Goal: Find contact information: Find contact information

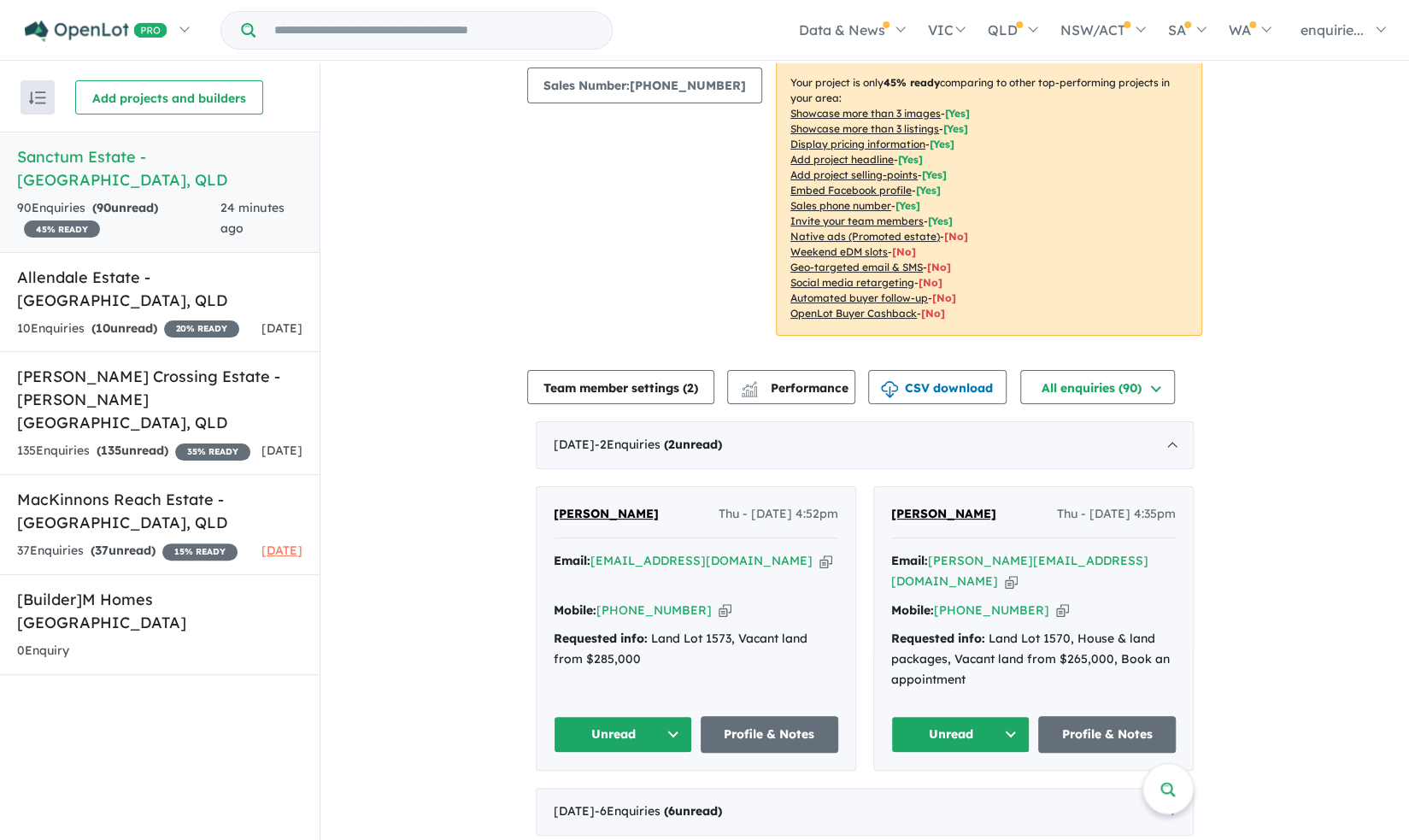
click at [611, 439] on div "[DATE] - 2 Enquir ies ( 2 unread)" at bounding box center [865, 445] width 658 height 48
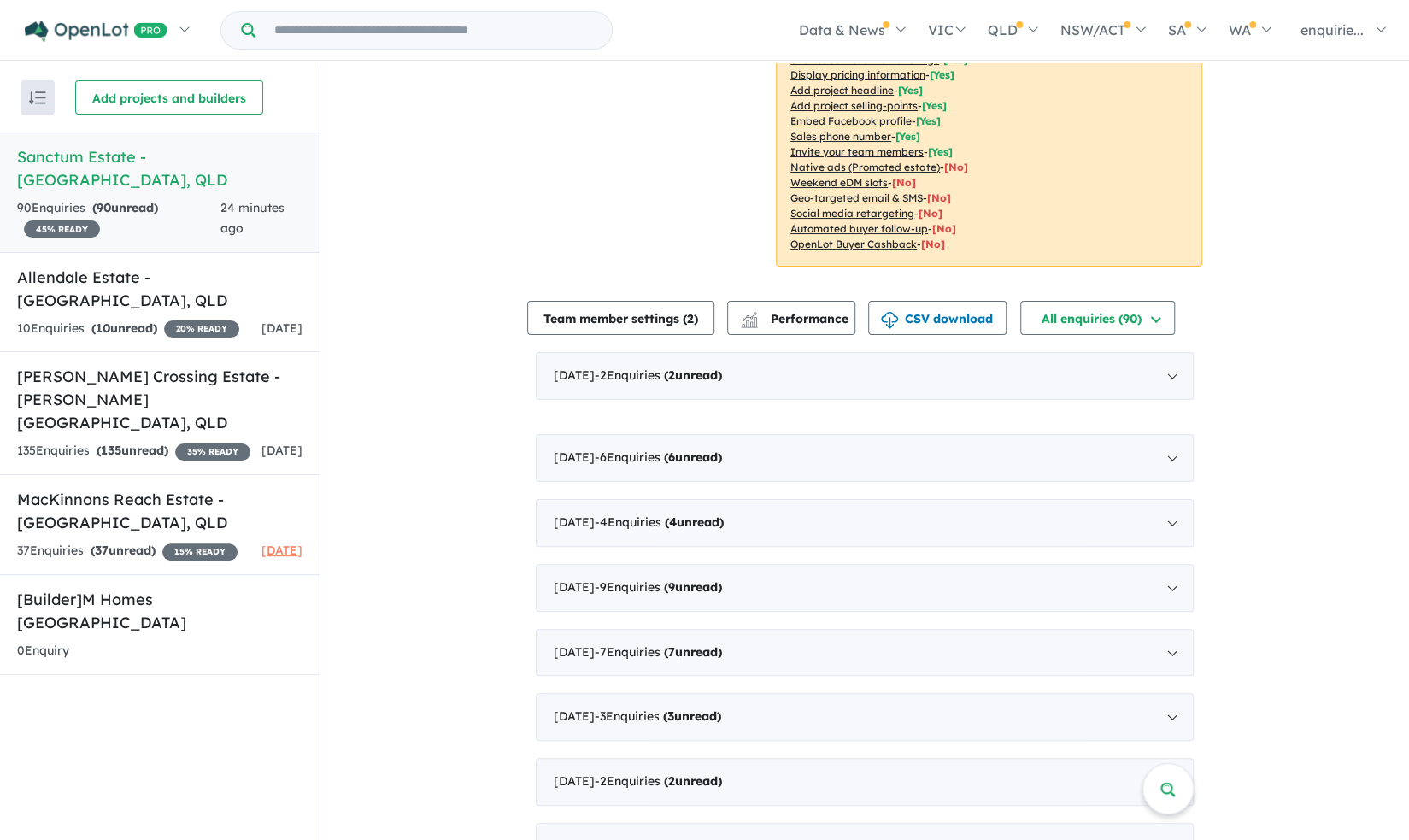
scroll to position [332, 0]
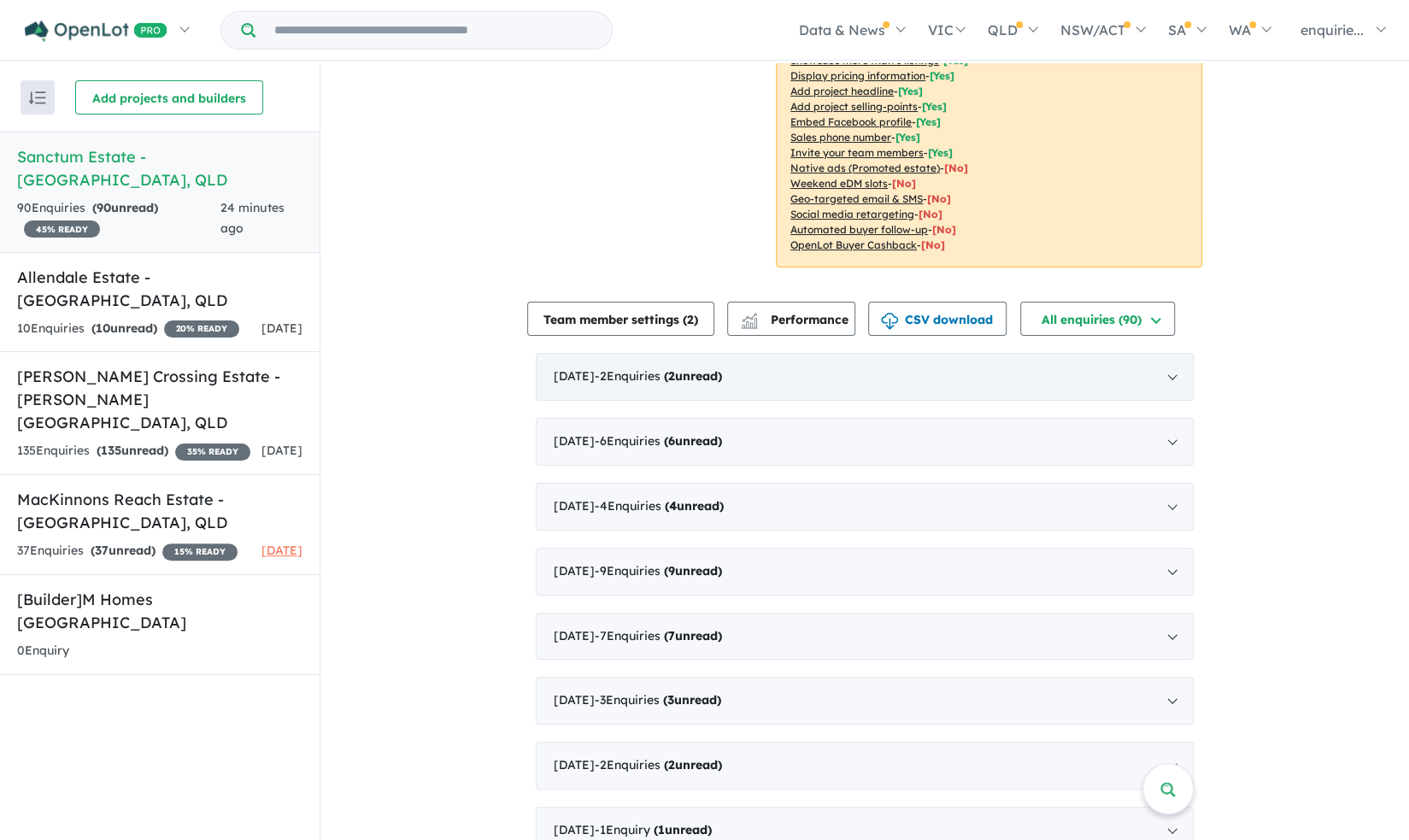
click at [587, 379] on div "[DATE] - 2 Enquir ies ( 2 unread)" at bounding box center [865, 376] width 658 height 48
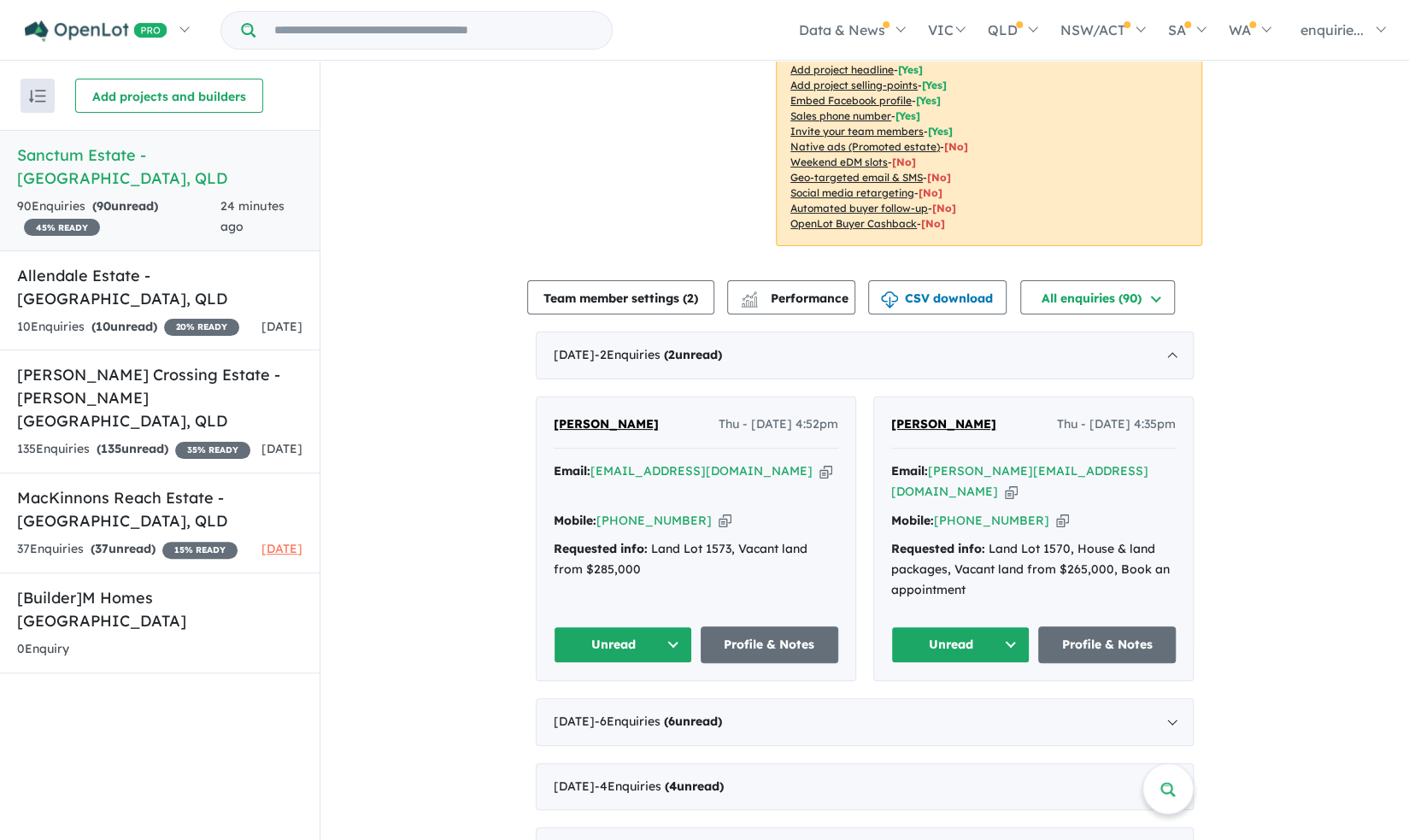
scroll to position [352, 0]
click at [1126, 626] on link "Profile & Notes" at bounding box center [1107, 643] width 138 height 36
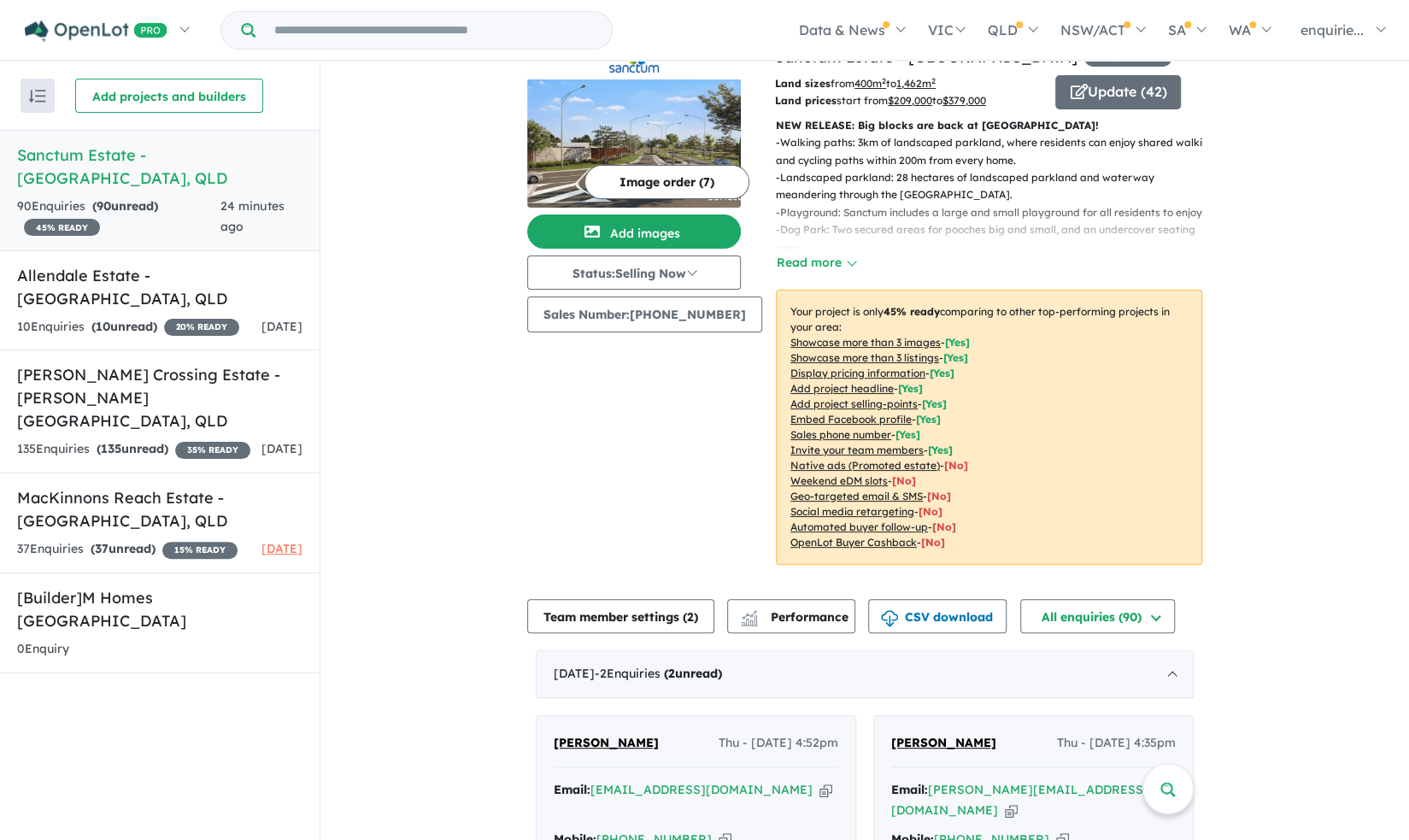
scroll to position [0, 0]
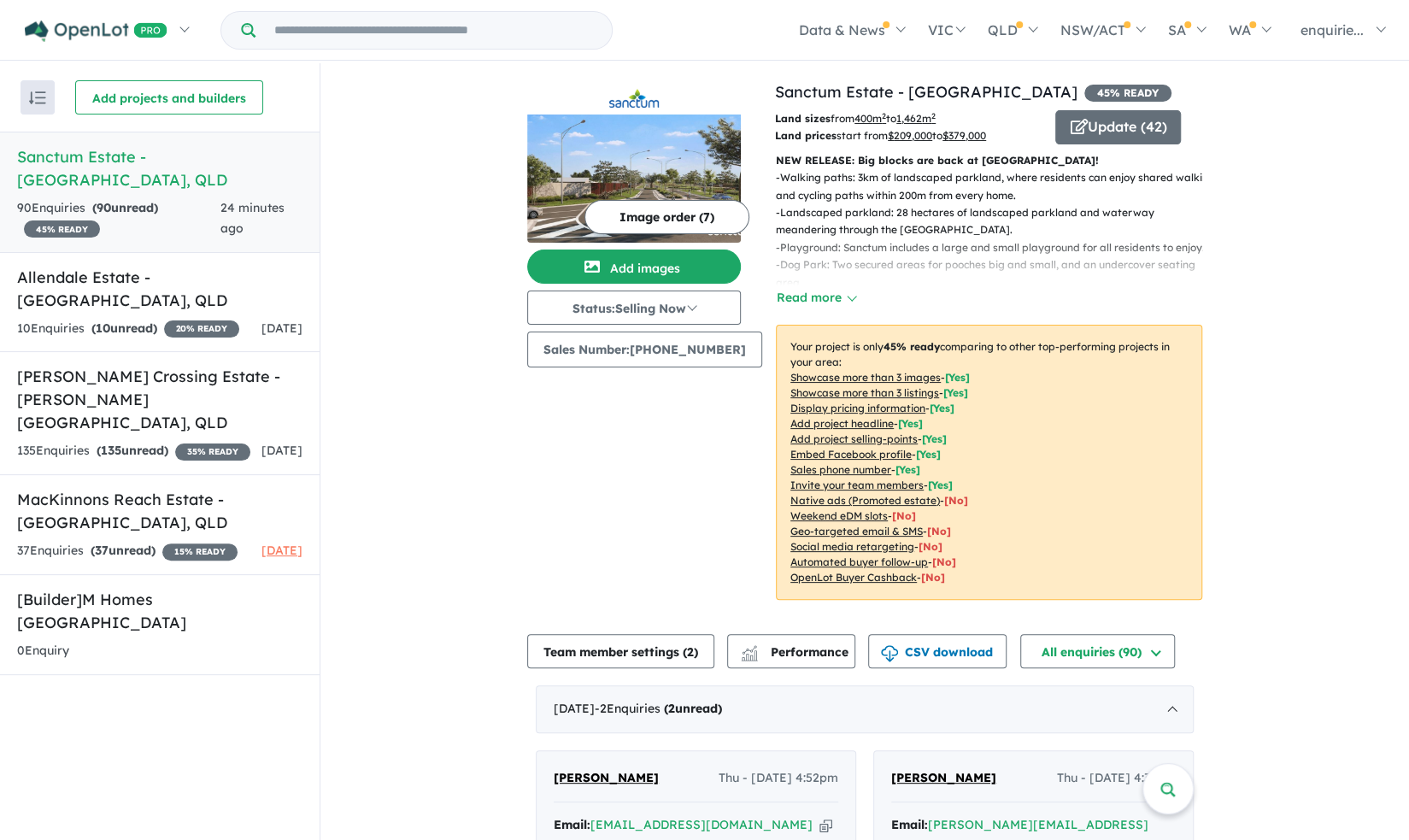
drag, startPoint x: 495, startPoint y: 411, endPoint x: 460, endPoint y: 425, distance: 37.7
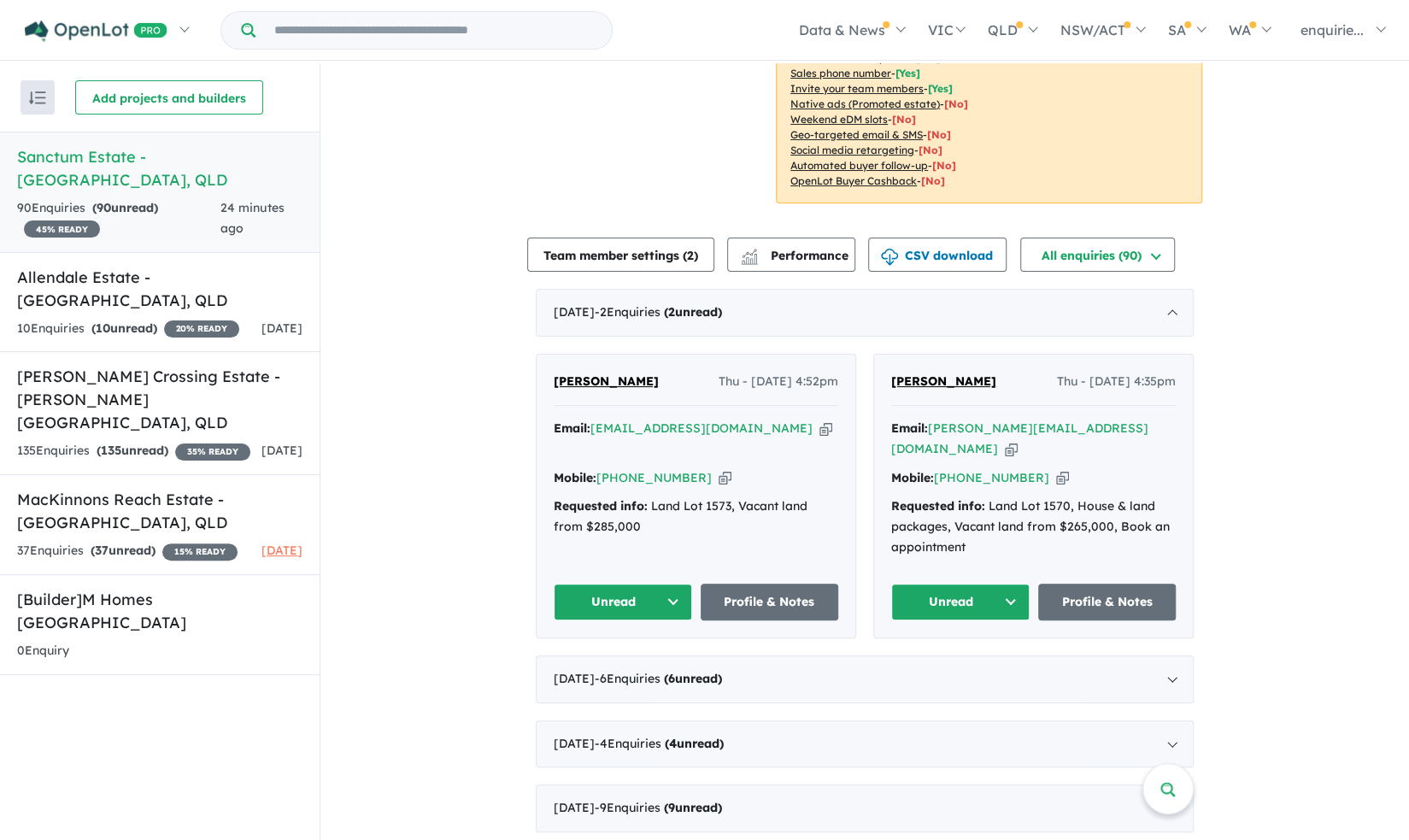
scroll to position [398, 0]
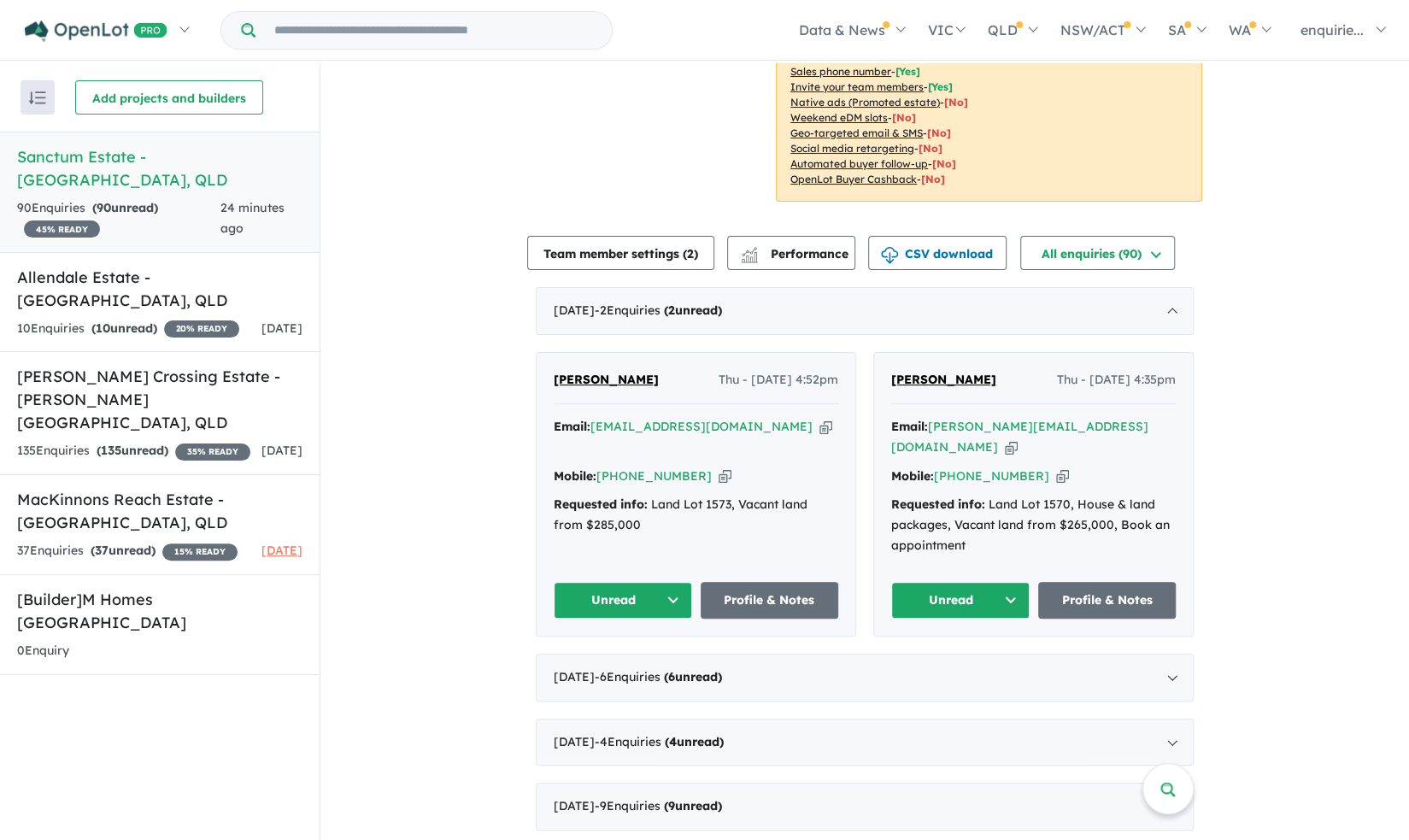
click at [708, 466] on div "Mobile: [PHONE_NUMBER] Copied!" at bounding box center [696, 476] width 284 height 21
click at [719, 467] on icon "button" at bounding box center [725, 475] width 13 height 18
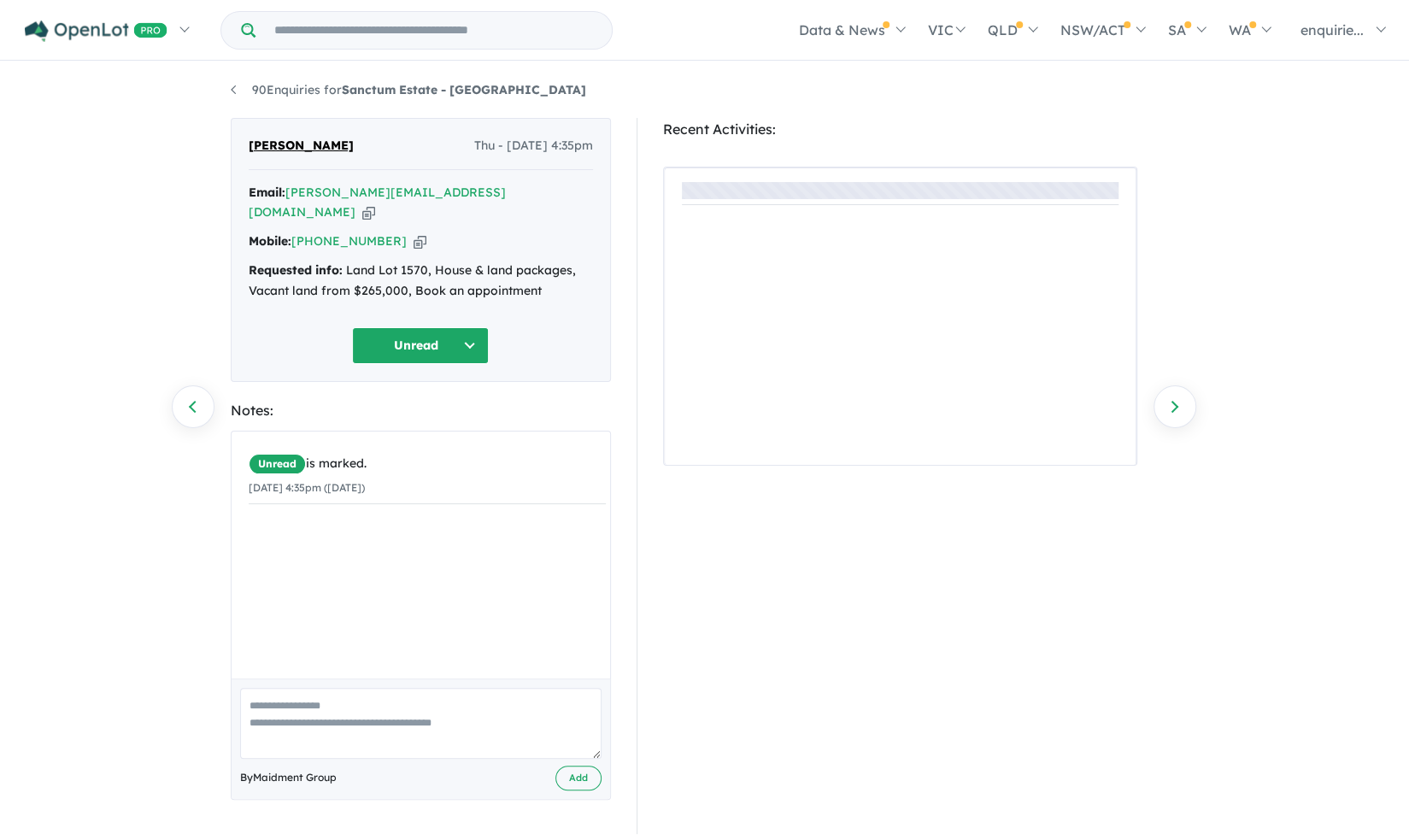
scroll to position [2, 0]
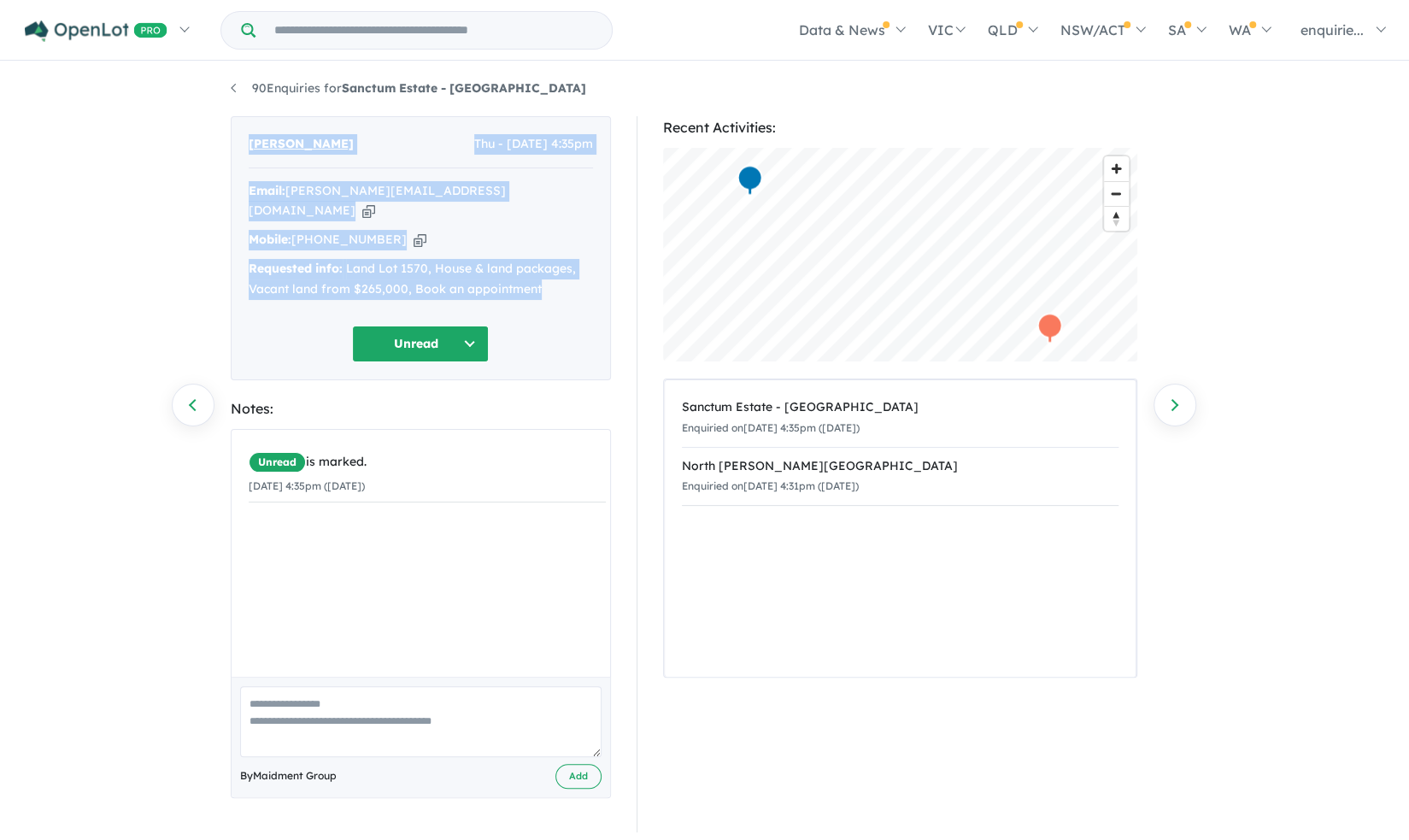
drag, startPoint x: 548, startPoint y: 263, endPoint x: 250, endPoint y: 145, distance: 320.5
click at [250, 145] on div "Supreet Bhalla Thu - 02/10/2025, 4:35pm Email: supreet.singh39@gmail.com Copied…" at bounding box center [421, 248] width 380 height 264
copy div "Supreet Bhalla Thu - 02/10/2025, 4:35pm Email: supreet.singh39@gmail.com Copied…"
click at [414, 230] on icon "button" at bounding box center [421, 239] width 13 height 18
